Goal: Information Seeking & Learning: Compare options

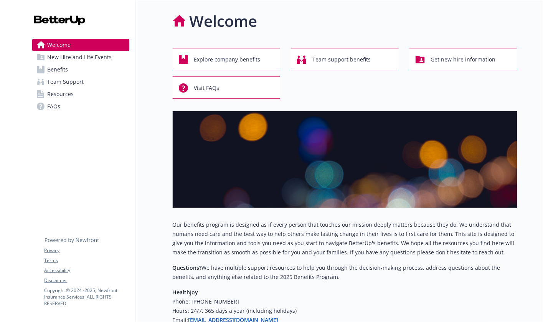
click at [85, 67] on link "Benefits" at bounding box center [80, 69] width 97 height 12
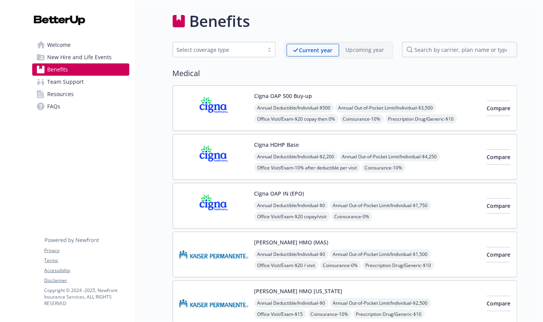
click at [421, 97] on div "Cigna OAP 500 Buy-up Annual Deductible/Individual - $500 Annual Out-of-Pocket L…" at bounding box center [368, 108] width 226 height 33
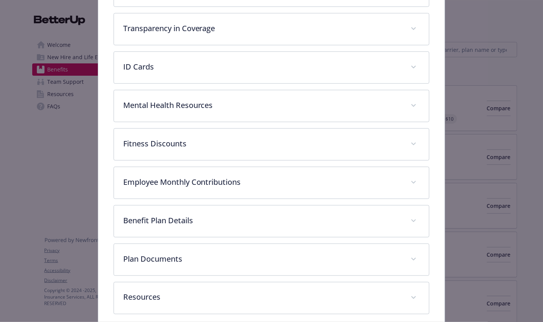
scroll to position [225, 0]
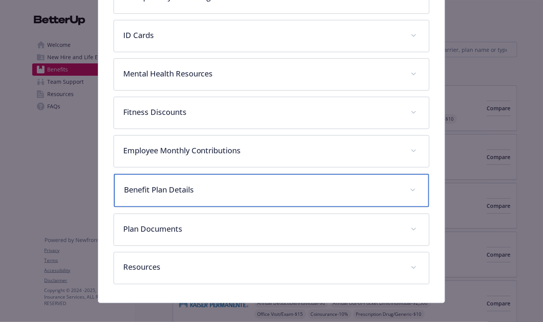
click at [417, 191] on span "details for plan Medical - Cigna OAP 500 Buy-up - Medical PPO" at bounding box center [413, 190] width 12 height 12
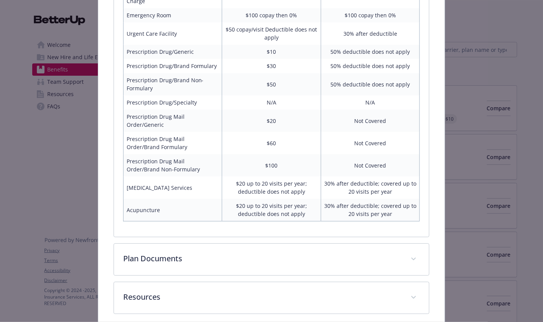
scroll to position [619, 0]
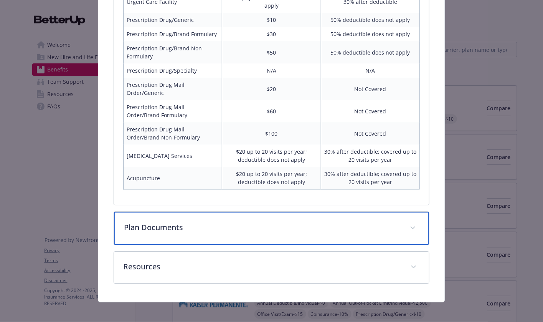
click at [300, 234] on div "Plan Documents" at bounding box center [272, 228] width 316 height 33
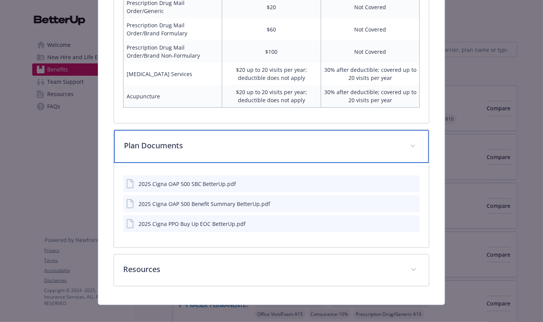
scroll to position [702, 0]
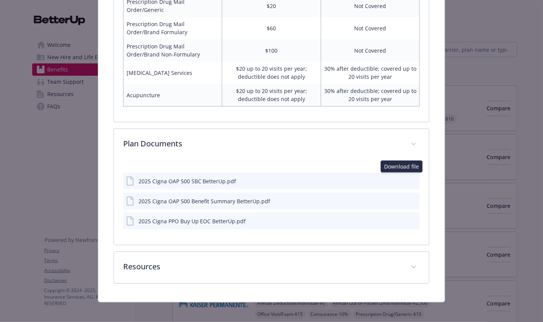
click at [401, 178] on icon "download file" at bounding box center [400, 180] width 6 height 6
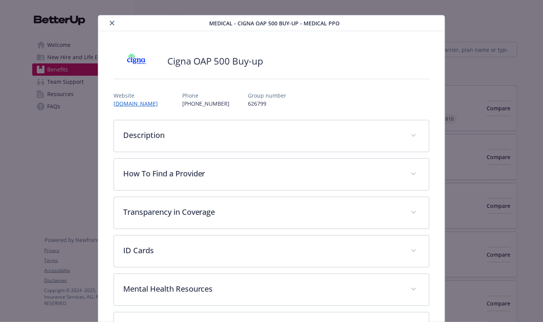
scroll to position [0, 0]
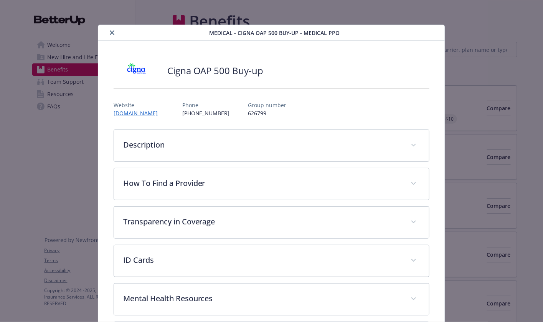
click at [112, 31] on icon "close" at bounding box center [112, 32] width 5 height 5
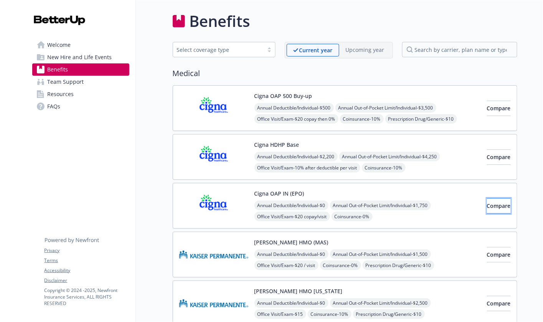
click at [498, 207] on span "Compare" at bounding box center [499, 205] width 24 height 7
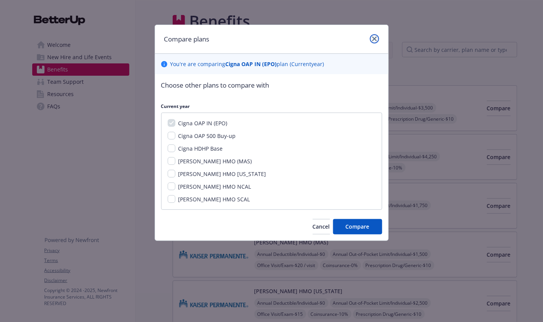
click at [377, 41] on link "close" at bounding box center [374, 38] width 9 height 9
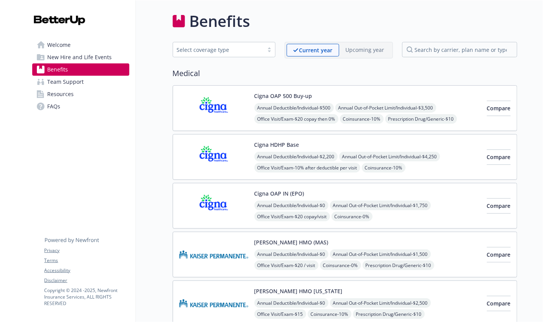
click at [413, 187] on div "Cigna OAP IN (EPO) Annual Deductible/Individual - $0 Annual Out-of-Pocket Limit…" at bounding box center [345, 206] width 345 height 46
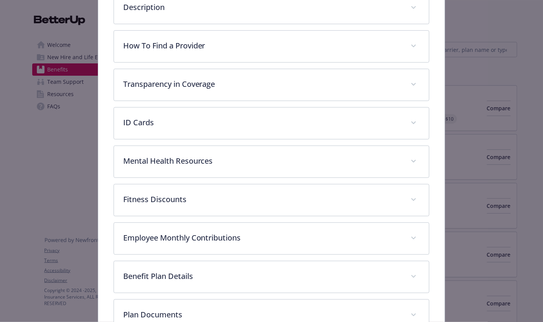
scroll to position [225, 0]
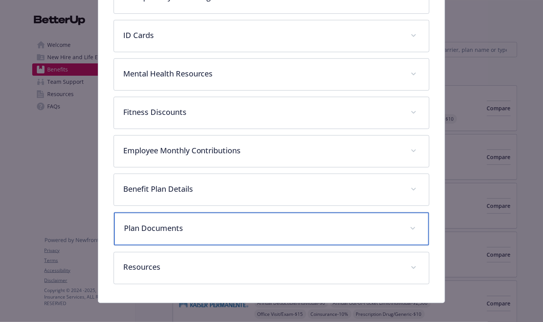
click at [267, 223] on p "Plan Documents" at bounding box center [262, 228] width 277 height 12
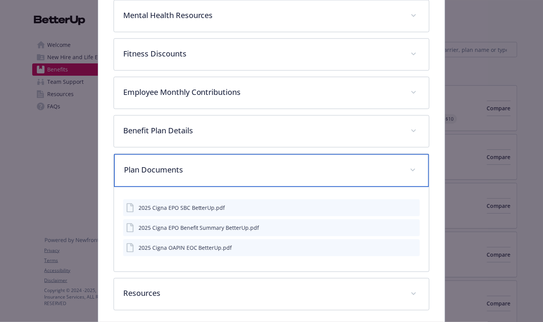
scroll to position [298, 0]
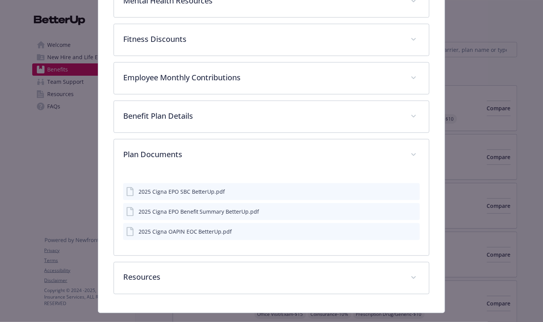
click at [219, 210] on div "2025 Cigna EPO Benefit Summary BetterUp.pdf" at bounding box center [199, 212] width 121 height 8
click at [401, 208] on icon "download file" at bounding box center [400, 211] width 6 height 6
